Goal: Information Seeking & Learning: Learn about a topic

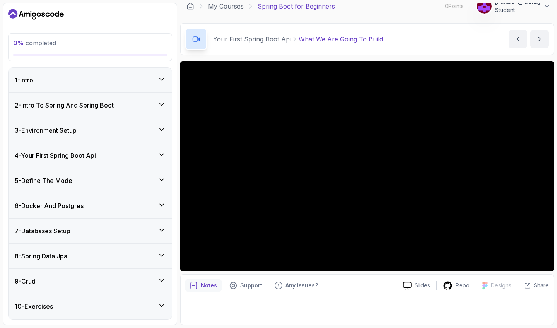
click at [106, 108] on h3 "2 - Intro To Spring And Spring Boot" at bounding box center [64, 105] width 99 height 9
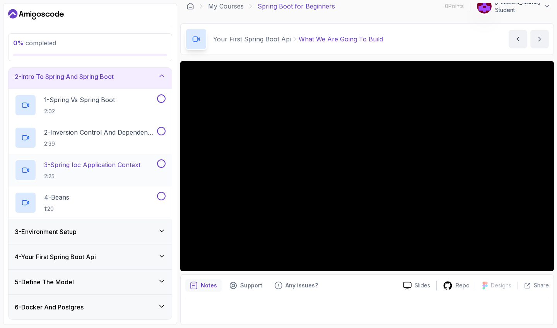
scroll to position [41, 0]
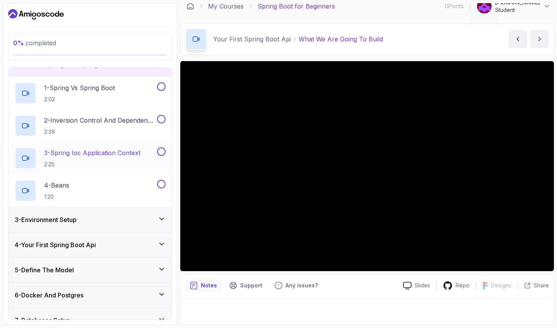
click at [131, 154] on p "3 - Spring Ioc Application Context" at bounding box center [92, 152] width 96 height 9
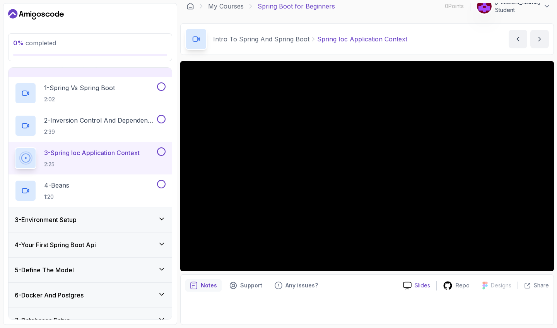
click at [421, 284] on p "Slides" at bounding box center [422, 286] width 15 height 8
click at [460, 286] on p "Repo" at bounding box center [463, 286] width 14 height 8
click at [96, 188] on div "4 - Beans 1:20" at bounding box center [85, 191] width 141 height 22
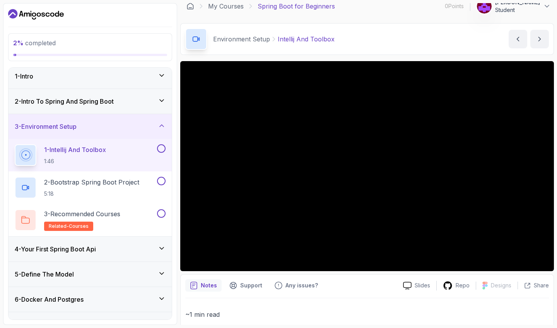
scroll to position [3, 0]
click at [90, 104] on h3 "2 - Intro To Spring And Spring Boot" at bounding box center [64, 102] width 99 height 9
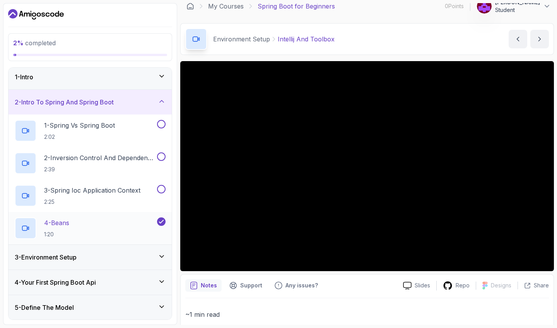
click at [62, 223] on p "4 - Beans" at bounding box center [56, 222] width 25 height 9
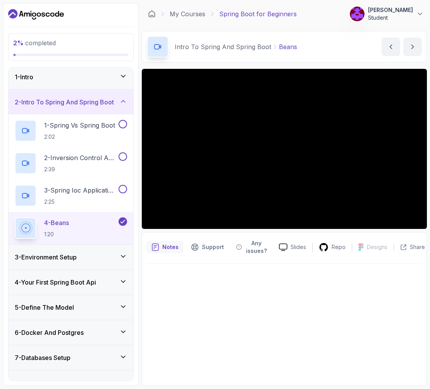
click at [137, 86] on div "2 % completed 1 - Intro 2 - Intro To Spring And Spring Boot 1 - Spring Vs Sprin…" at bounding box center [70, 194] width 135 height 383
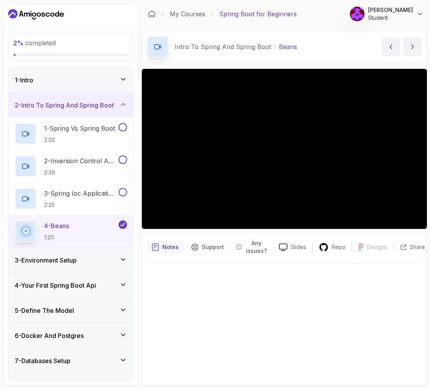
click at [418, 15] on icon at bounding box center [420, 14] width 8 height 8
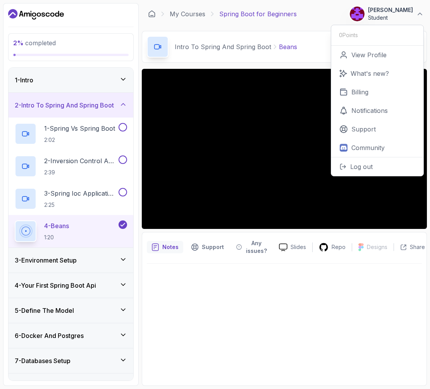
click at [269, 328] on div at bounding box center [284, 322] width 275 height 117
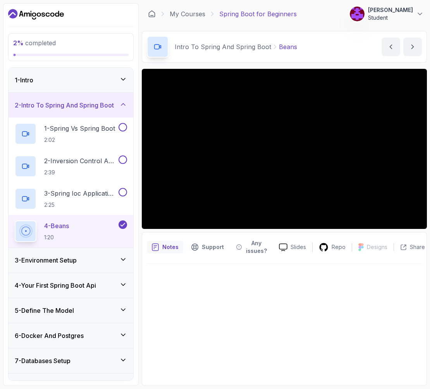
click at [250, 280] on div at bounding box center [284, 322] width 275 height 117
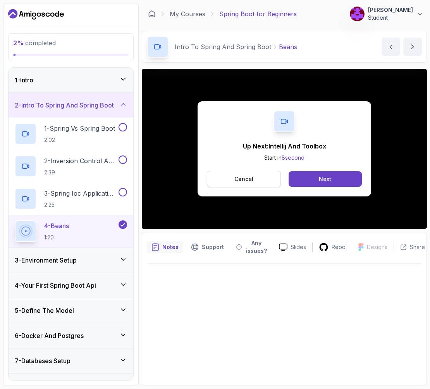
click at [266, 180] on button "Cancel" at bounding box center [244, 179] width 74 height 16
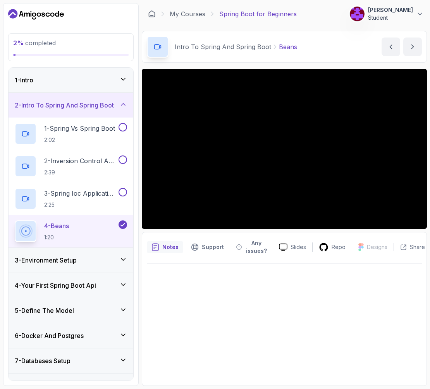
scroll to position [51, 0]
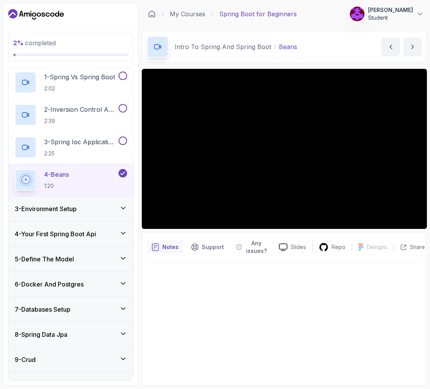
click at [92, 212] on div "3 - Environment Setup" at bounding box center [71, 208] width 112 height 9
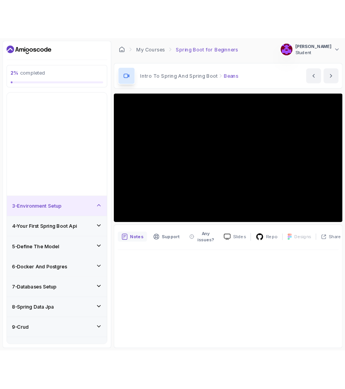
scroll to position [0, 0]
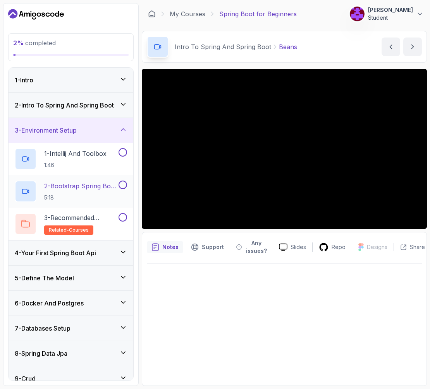
click at [74, 190] on p "2 - Bootstrap Spring Boot Project" at bounding box center [80, 186] width 73 height 9
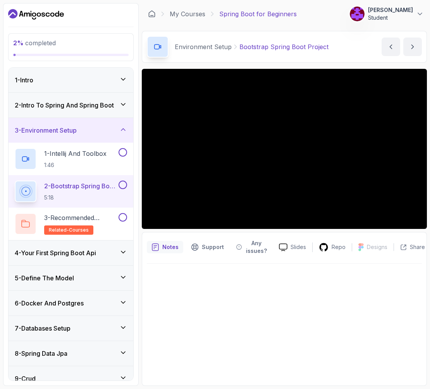
click at [93, 261] on div "4 - Your First Spring Boot Api" at bounding box center [71, 253] width 125 height 25
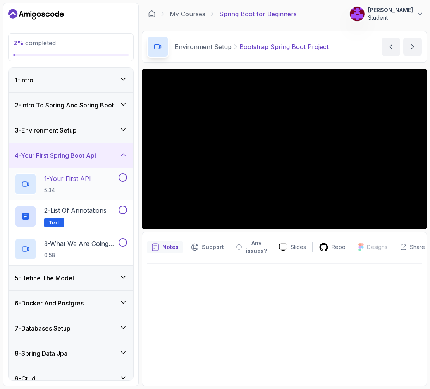
click at [72, 179] on p "1 - Your First API" at bounding box center [67, 178] width 47 height 9
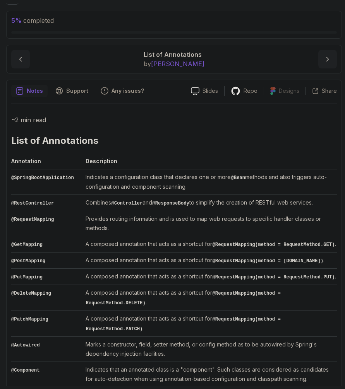
scroll to position [67, 0]
